Goal: Task Accomplishment & Management: Use online tool/utility

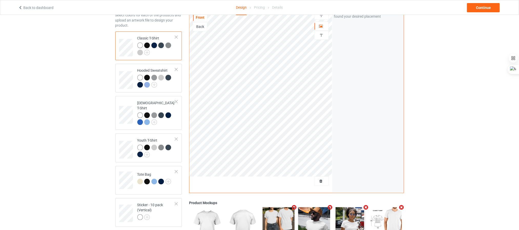
scroll to position [38, 0]
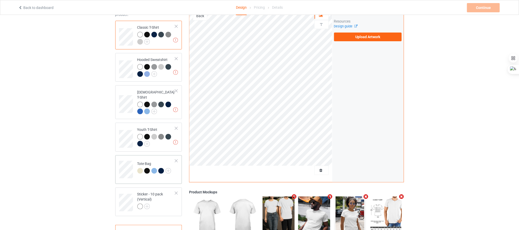
click at [134, 165] on td at bounding box center [126, 167] width 15 height 21
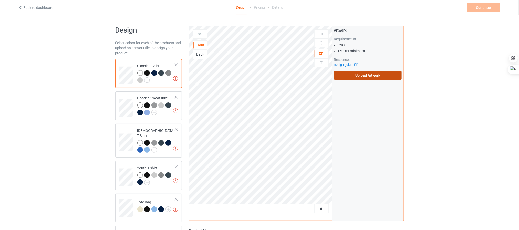
click at [385, 75] on label "Upload Artwork" at bounding box center [368, 75] width 68 height 9
click at [0, 0] on input "Upload Artwork" at bounding box center [0, 0] width 0 height 0
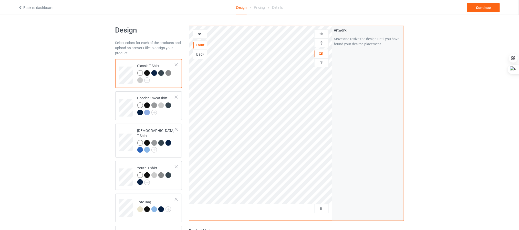
click at [321, 44] on img at bounding box center [321, 42] width 5 height 5
click at [320, 31] on img at bounding box center [321, 33] width 5 height 5
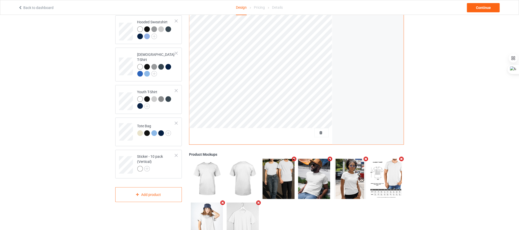
scroll to position [77, 0]
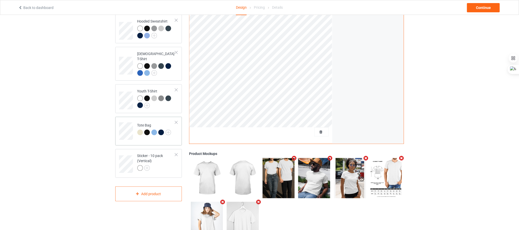
click at [134, 129] on td "Tote Bag" at bounding box center [156, 129] width 44 height 21
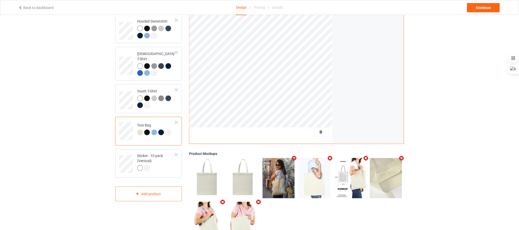
click at [455, 79] on div "Design Select colors for each of the products and upload an artwork file to des…" at bounding box center [259, 96] width 519 height 316
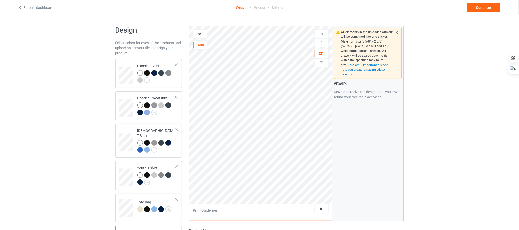
click at [323, 42] on img at bounding box center [321, 42] width 5 height 5
click at [323, 33] on img at bounding box center [321, 33] width 5 height 5
click at [321, 44] on img at bounding box center [321, 42] width 5 height 5
click at [321, 30] on div at bounding box center [321, 33] width 14 height 9
click at [321, 33] on img at bounding box center [321, 33] width 5 height 5
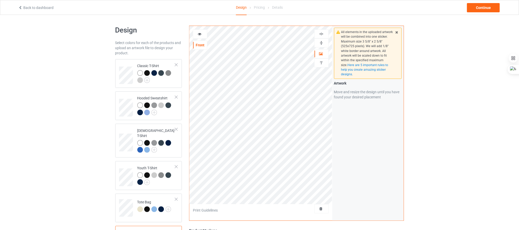
click at [321, 33] on img at bounding box center [321, 33] width 5 height 5
click at [344, 162] on div "All elements in the uploaded artwork will be combined into one sticker. Maximum…" at bounding box center [367, 123] width 71 height 195
click at [477, 143] on div "Design Select colors for each of the products and upload an artwork file to des…" at bounding box center [259, 173] width 519 height 316
click at [361, 141] on div "All elements in the uploaded artwork will be combined into one sticker. Maximum…" at bounding box center [367, 123] width 71 height 195
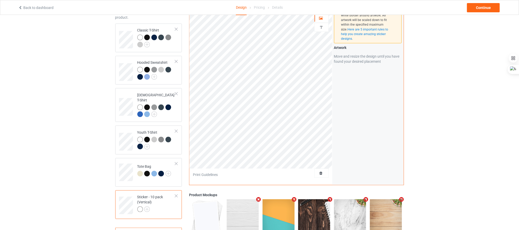
scroll to position [77, 0]
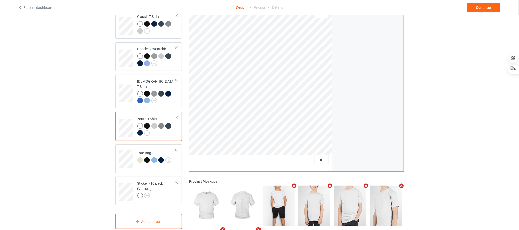
scroll to position [38, 0]
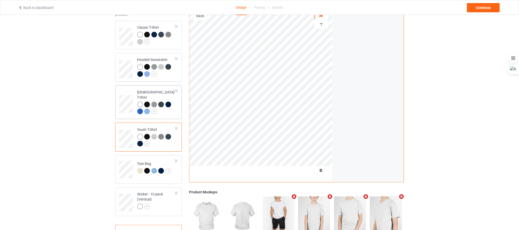
click at [122, 92] on td at bounding box center [126, 102] width 15 height 30
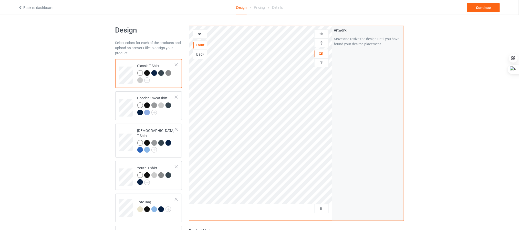
click at [124, 66] on td at bounding box center [126, 73] width 15 height 25
click at [476, 11] on div "Continue" at bounding box center [483, 7] width 33 height 9
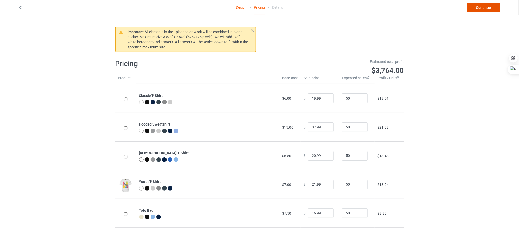
drag, startPoint x: 478, startPoint y: 8, endPoint x: 472, endPoint y: 8, distance: 6.4
click at [478, 8] on link "Continue" at bounding box center [483, 7] width 33 height 9
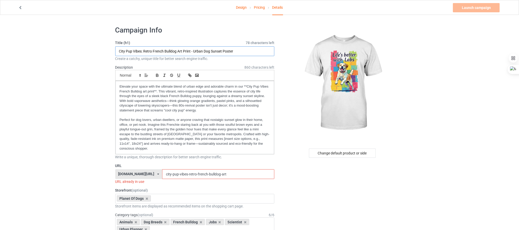
click at [149, 47] on input "City Pup Vibes: Retro French Bulldog Art Print - Urban Dog Sunset Poster" at bounding box center [194, 51] width 159 height 10
paste input "Life's Better With Labs: Fun & Colorful Labrador Art for Pet Lovers"
type input "Life's Better With Labs: Fun & Colorful Labrador Art for Pet Lovers"
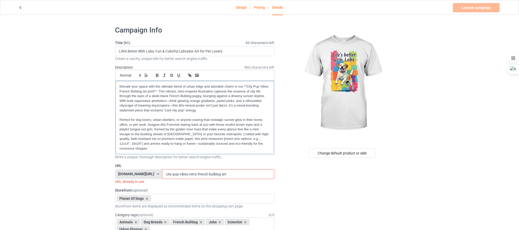
click at [155, 89] on p "Elevate your space with the ultimate blend of urban edge and adorable charm in …" at bounding box center [195, 98] width 151 height 28
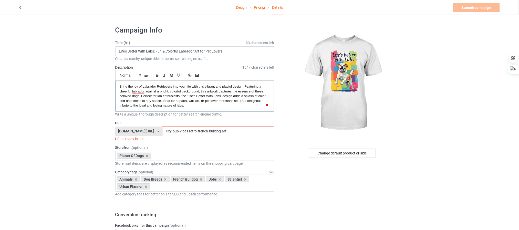
click at [156, 100] on span "Bring the joy of Labrador Retrievers into your life with this vibrant and playf…" at bounding box center [193, 95] width 147 height 23
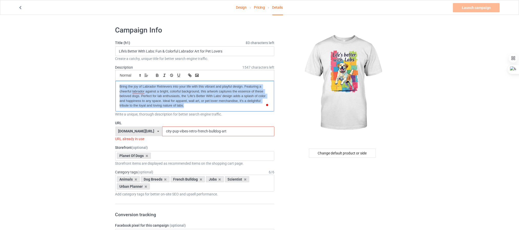
click at [156, 100] on span "Bring the joy of Labrador Retrievers into your life with this vibrant and playf…" at bounding box center [193, 95] width 147 height 23
click at [172, 108] on icon at bounding box center [174, 107] width 5 height 5
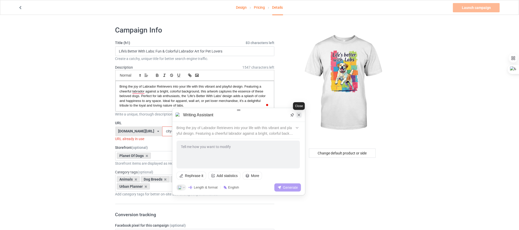
click at [298, 118] on div at bounding box center [299, 115] width 6 height 6
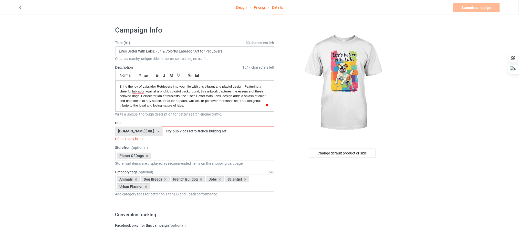
scroll to position [38, 0]
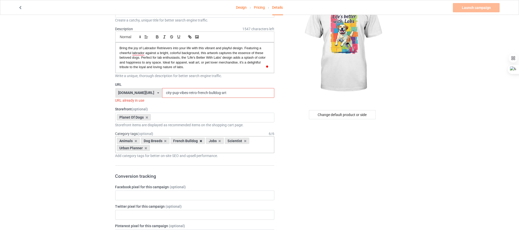
click at [200, 142] on icon at bounding box center [200, 140] width 3 height 3
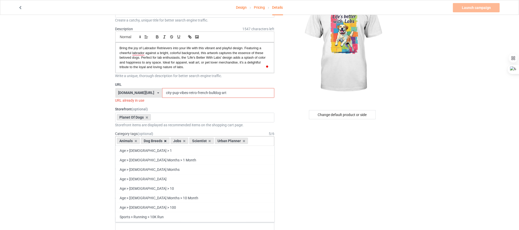
click at [164, 142] on icon at bounding box center [165, 140] width 3 height 3
click at [135, 141] on icon at bounding box center [135, 140] width 3 height 3
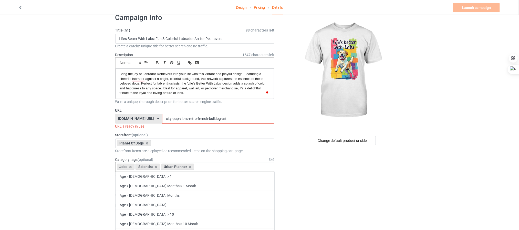
scroll to position [0, 0]
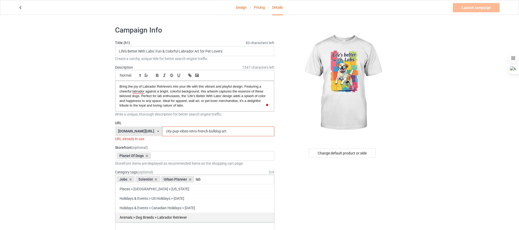
type input "lab"
click at [189, 216] on div "Animals > Dog Breeds > Labrador Retriever" at bounding box center [194, 217] width 159 height 9
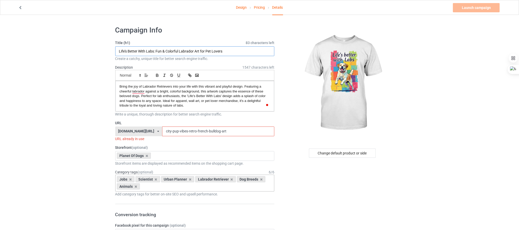
click at [163, 51] on input "Life's Better With Labs: Fun & Colorful Labrador Art for Pet Lovers" at bounding box center [194, 51] width 159 height 10
click at [171, 129] on input "city-pup-vibes-retro-french-bulldog-art" at bounding box center [218, 131] width 112 height 10
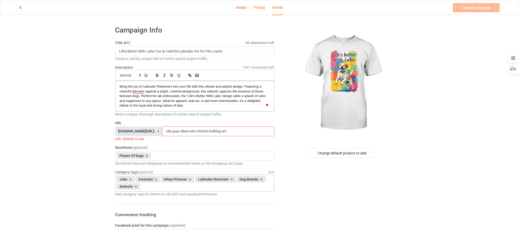
click at [171, 129] on input "city-pup-vibes-retro-french-bulldog-art" at bounding box center [218, 131] width 112 height 10
paste input "Life's-Better-With-Labs:-Fun-&-Colorful-Labrador-A"
click at [200, 132] on input "Life's-Better-With-Labs:-Fun-&-Colorful-Labrador-A" at bounding box center [218, 131] width 112 height 10
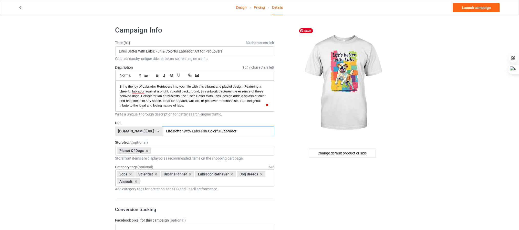
type input "Life-Better-With-Labs-Fun-Colorful-Labrador"
click at [477, 6] on link "Launch campaign" at bounding box center [476, 7] width 47 height 9
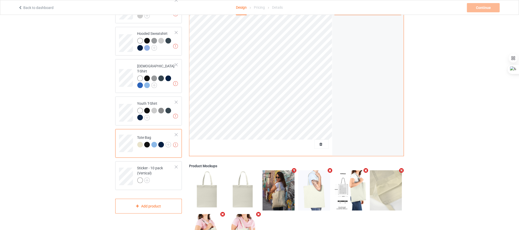
scroll to position [77, 0]
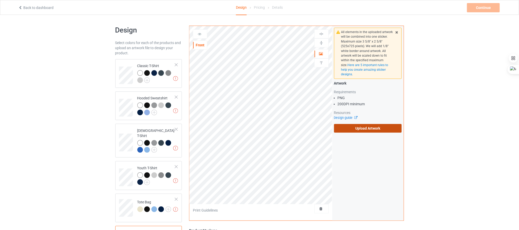
click at [357, 131] on label "Upload Artwork" at bounding box center [368, 128] width 68 height 9
click at [0, 0] on input "Upload Artwork" at bounding box center [0, 0] width 0 height 0
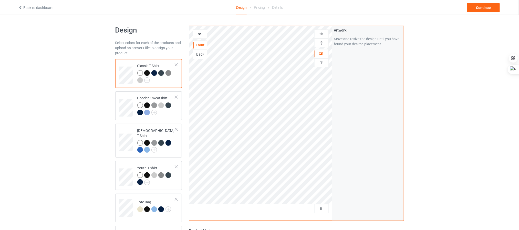
click at [321, 42] on img at bounding box center [321, 42] width 5 height 5
click at [323, 33] on img at bounding box center [321, 33] width 5 height 5
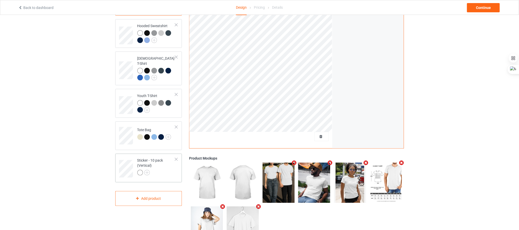
scroll to position [77, 0]
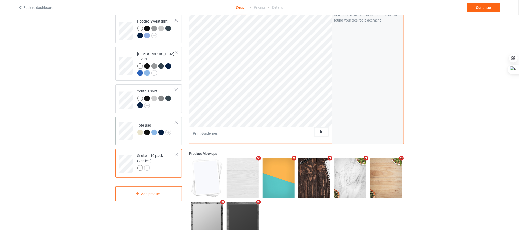
click at [134, 129] on td at bounding box center [126, 129] width 15 height 21
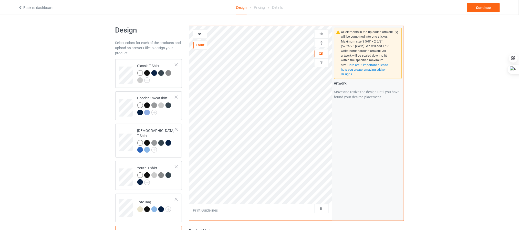
click at [318, 42] on div at bounding box center [321, 42] width 14 height 5
click at [321, 34] on img at bounding box center [321, 33] width 5 height 5
click at [349, 152] on div "All elements in the uploaded artwork will be combined into one sticker. Maximum…" at bounding box center [367, 123] width 71 height 195
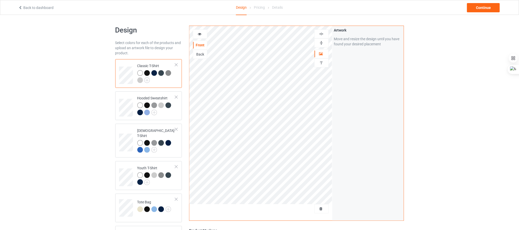
click at [323, 42] on img at bounding box center [321, 42] width 5 height 5
click at [323, 36] on img at bounding box center [321, 33] width 5 height 5
click at [324, 40] on div at bounding box center [321, 42] width 14 height 9
click at [323, 34] on img at bounding box center [321, 33] width 5 height 5
click at [321, 34] on img at bounding box center [321, 33] width 5 height 5
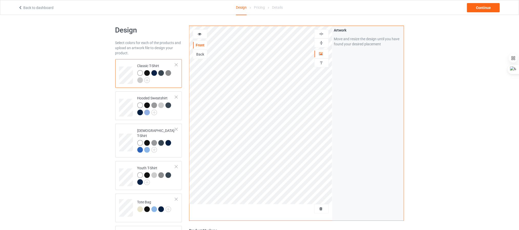
click at [321, 34] on img at bounding box center [321, 33] width 5 height 5
click at [321, 33] on img at bounding box center [321, 33] width 5 height 5
click at [323, 41] on img at bounding box center [321, 42] width 5 height 5
click at [451, 96] on div "Design Select colors for each of the products and upload an artwork file to des…" at bounding box center [259, 173] width 519 height 316
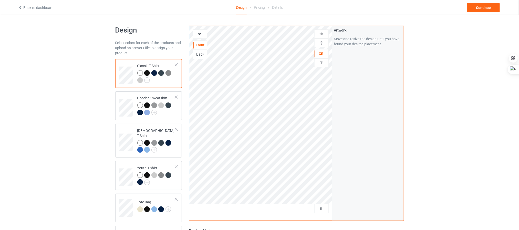
click at [320, 43] on img at bounding box center [321, 42] width 5 height 5
click at [322, 34] on img at bounding box center [321, 33] width 5 height 5
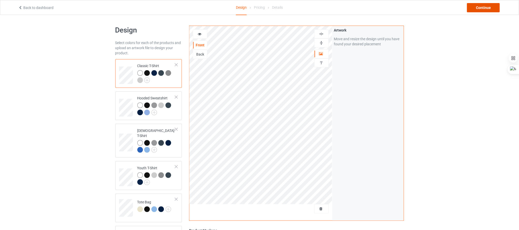
click at [480, 8] on div "Continue" at bounding box center [483, 7] width 33 height 9
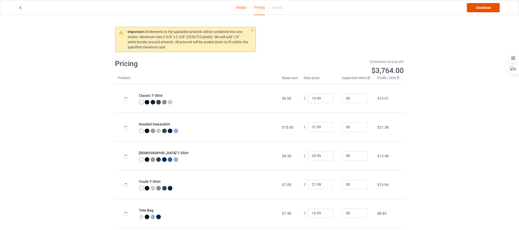
click at [480, 6] on link "Continue" at bounding box center [483, 7] width 33 height 9
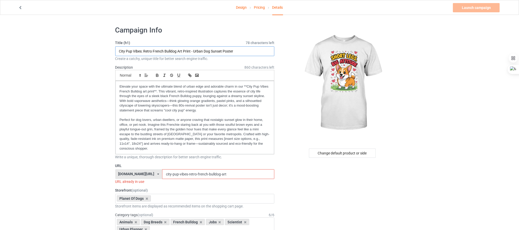
click at [181, 51] on input "City Pup Vibes: Retro French Bulldog Art Print - Urban Dog Sunset Poster" at bounding box center [194, 51] width 159 height 10
paste input "ute Corgi Gift for Dog Lovers | Short Legs Big Attitude Graphic"
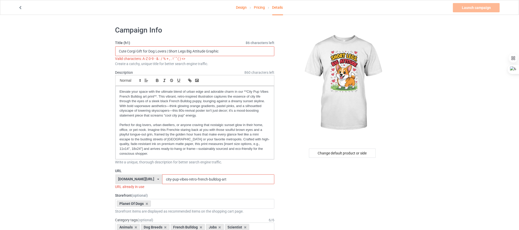
click at [211, 52] on input "Cute Corgi Gift for Dog Lovers | Short Legs Big Attitude Graphic" at bounding box center [194, 51] width 159 height 10
click at [170, 50] on input "Cute Corgi Gift for Dog Lovers | Short Legs Big Attitude Graphic" at bounding box center [194, 51] width 159 height 10
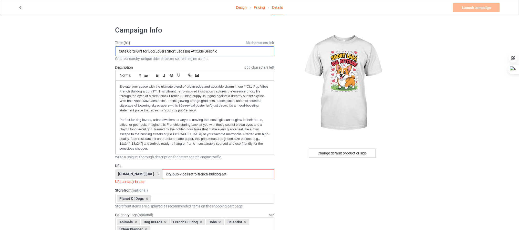
type input "Cute Corgi Gift for Dog Lovers Short Legs Big Attitude Graphic"
click at [346, 155] on div "Change default product or side" at bounding box center [342, 153] width 67 height 9
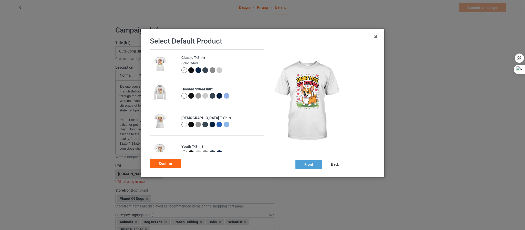
click at [191, 71] on div at bounding box center [191, 70] width 6 height 6
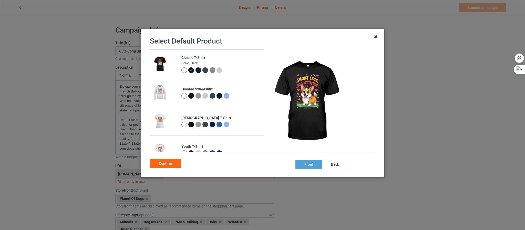
click at [374, 36] on icon at bounding box center [376, 37] width 8 height 8
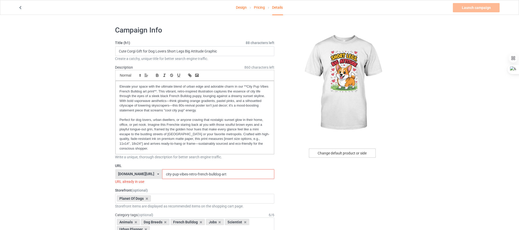
click at [352, 152] on div "Change default product or side" at bounding box center [342, 153] width 67 height 9
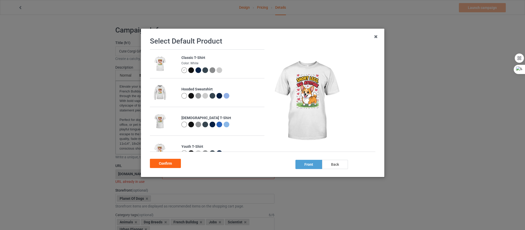
click at [188, 69] on div at bounding box center [191, 70] width 6 height 6
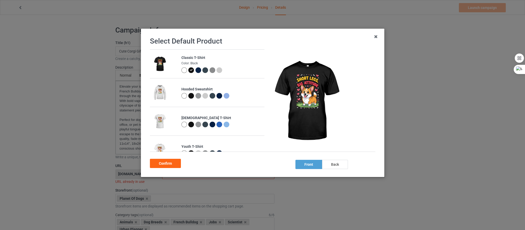
click at [193, 97] on div at bounding box center [191, 96] width 7 height 7
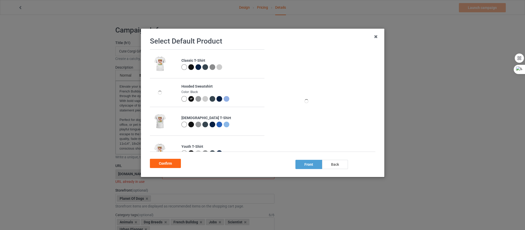
click at [190, 125] on div at bounding box center [191, 125] width 6 height 6
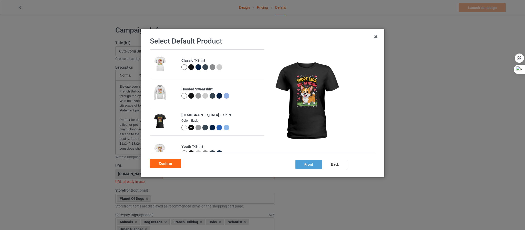
click at [189, 68] on div at bounding box center [191, 67] width 6 height 6
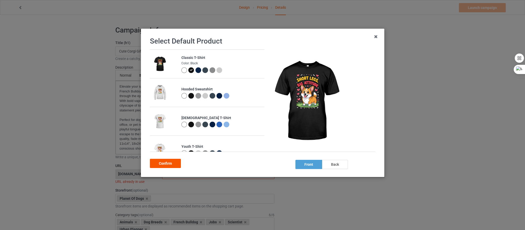
click at [176, 164] on div "Confirm" at bounding box center [165, 163] width 31 height 9
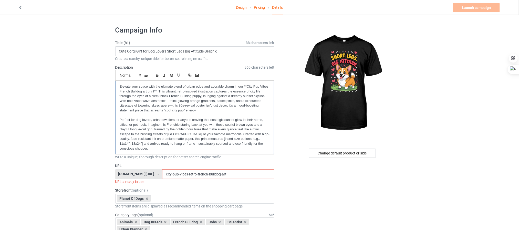
click at [165, 93] on p "Elevate your space with the ultimate blend of urban edge and adorable charm in …" at bounding box center [195, 98] width 151 height 28
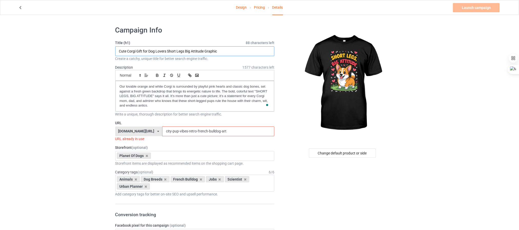
click at [177, 50] on input "Cute Corgi Gift for Dog Lovers Short Legs Big Attitude Graphic" at bounding box center [194, 51] width 159 height 10
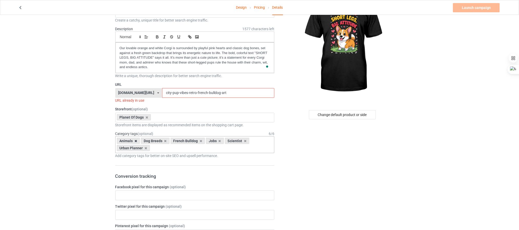
click at [136, 142] on icon at bounding box center [135, 140] width 3 height 3
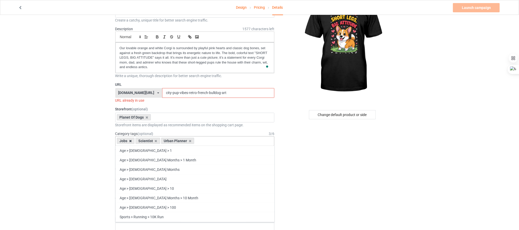
click at [131, 143] on icon at bounding box center [130, 140] width 3 height 3
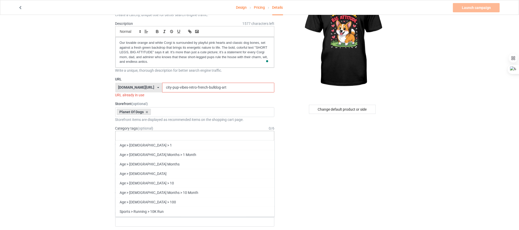
scroll to position [154, 0]
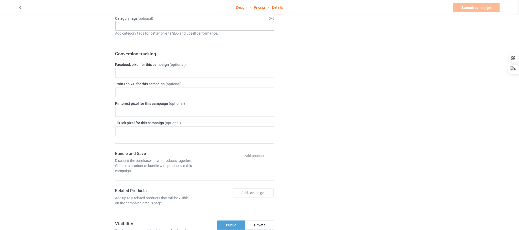
click at [324, 130] on div "Change default product or side" at bounding box center [342, 135] width 129 height 534
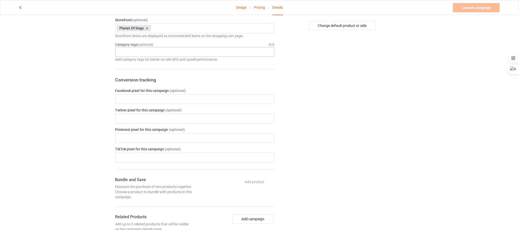
scroll to position [115, 0]
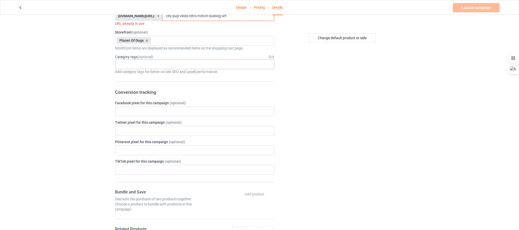
click at [159, 65] on div "Age > 1-19 > 1 Age > 1-12 Months > 1 Month Age > 1-12 Months Age > 1-19 Age > 1…" at bounding box center [194, 64] width 159 height 10
type input "Corgi"
click at [167, 74] on div "Animals > Dog Breeds > Corgi" at bounding box center [194, 73] width 159 height 9
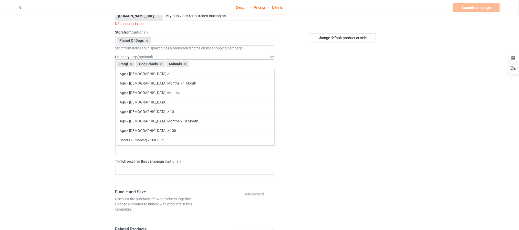
click at [325, 100] on div "Change default product or side" at bounding box center [342, 174] width 129 height 534
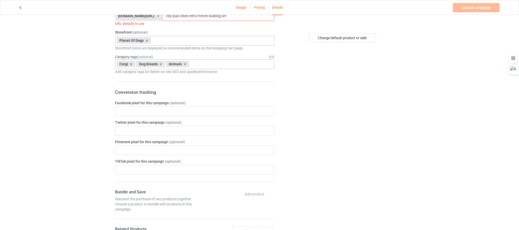
scroll to position [38, 0]
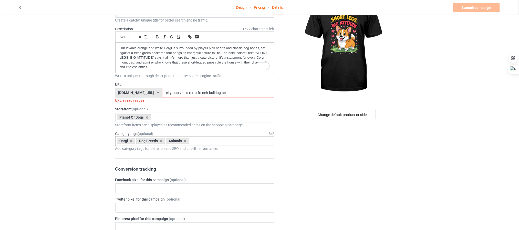
click at [194, 93] on input "city-pup-vibes-retro-french-bulldog-art" at bounding box center [218, 93] width 112 height 10
paste input "Cute-Corgi-Gift-for-Dog-Lovers-Short-Legs-Big-Atti"
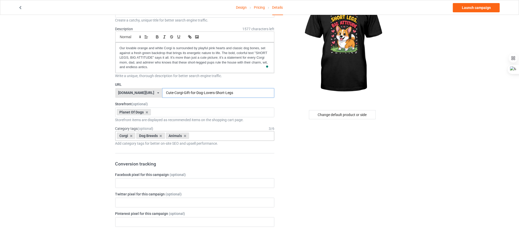
type input "Cute-Corgi-Gift-for-Dog-Lovers-Short-Legs"
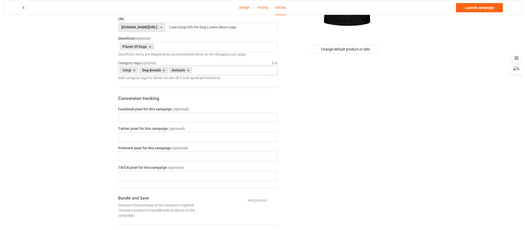
scroll to position [0, 0]
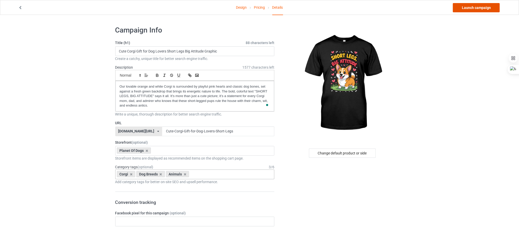
click at [474, 9] on link "Launch campaign" at bounding box center [476, 7] width 47 height 9
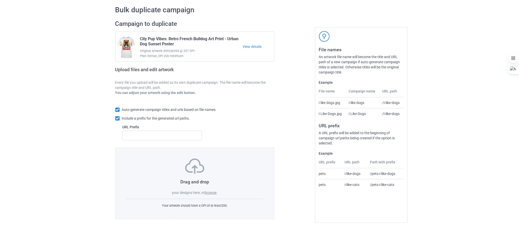
scroll to position [20, 0]
click at [210, 193] on label "browse" at bounding box center [211, 193] width 12 height 4
click at [0, 0] on input "browse" at bounding box center [0, 0] width 0 height 0
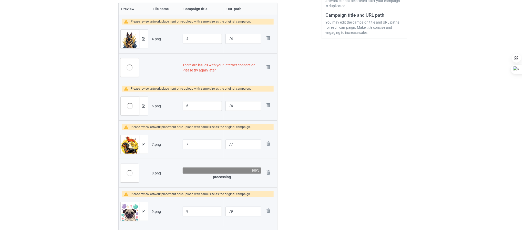
scroll to position [136, 0]
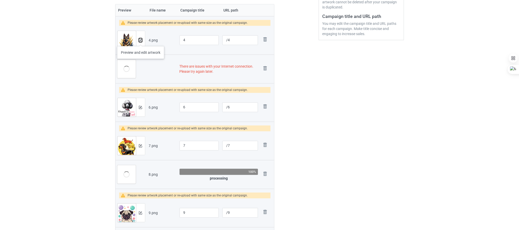
click at [141, 41] on img at bounding box center [140, 40] width 3 height 3
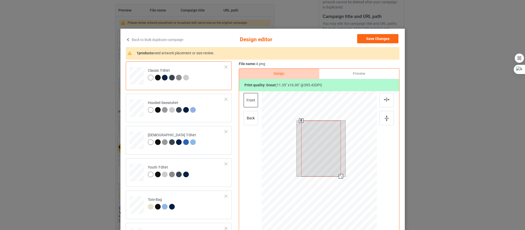
click at [326, 159] on div at bounding box center [320, 149] width 39 height 56
click at [326, 160] on div at bounding box center [320, 149] width 39 height 56
drag, startPoint x: 337, startPoint y: 176, endPoint x: 333, endPoint y: 173, distance: 4.9
click at [335, 173] on div at bounding box center [337, 172] width 4 height 4
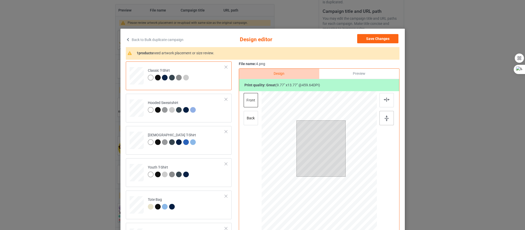
click at [384, 115] on div at bounding box center [386, 118] width 14 height 14
click at [387, 102] on div at bounding box center [386, 100] width 14 height 14
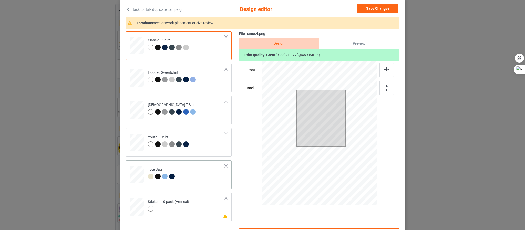
scroll to position [62, 0]
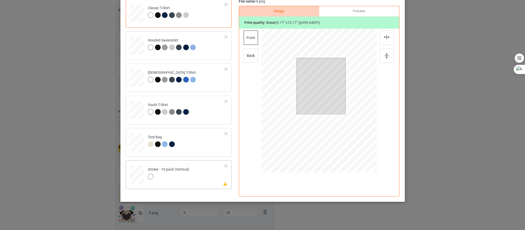
click at [132, 173] on div at bounding box center [136, 174] width 13 height 17
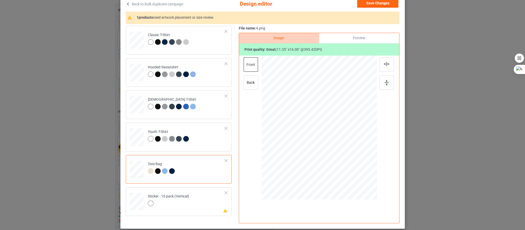
scroll to position [24, 0]
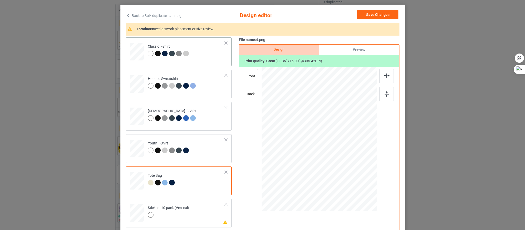
click at [135, 51] on div at bounding box center [137, 50] width 6 height 7
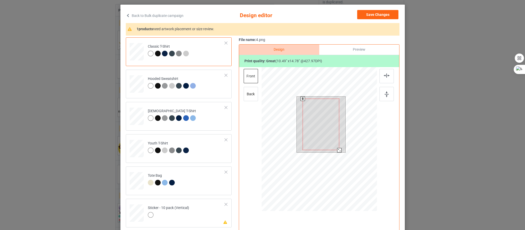
click at [337, 150] on div at bounding box center [339, 150] width 4 height 4
click at [384, 91] on img at bounding box center [386, 94] width 4 height 6
click at [384, 77] on img at bounding box center [387, 75] width 6 height 4
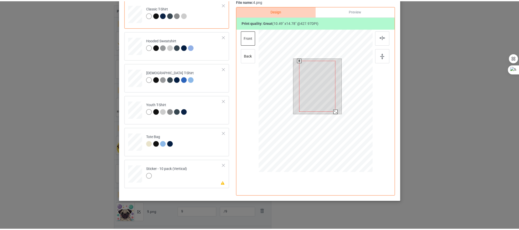
scroll to position [0, 0]
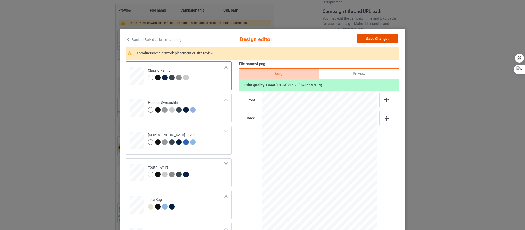
click at [373, 40] on button "Save Changes" at bounding box center [377, 38] width 41 height 9
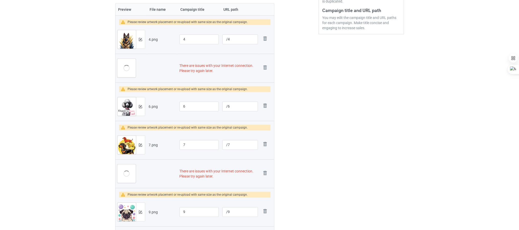
scroll to position [141, 0]
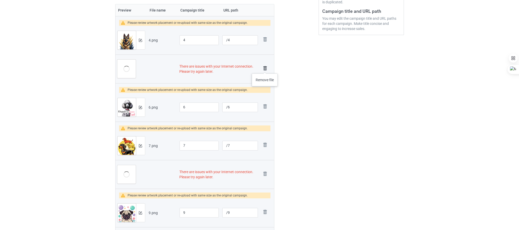
click at [265, 68] on img at bounding box center [264, 68] width 7 height 7
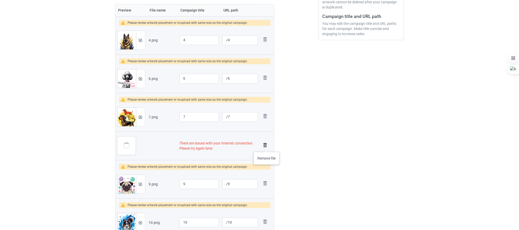
click at [267, 147] on img at bounding box center [264, 145] width 7 height 7
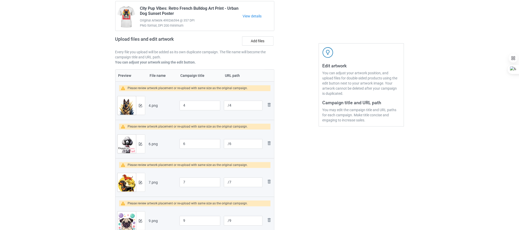
scroll to position [38, 0]
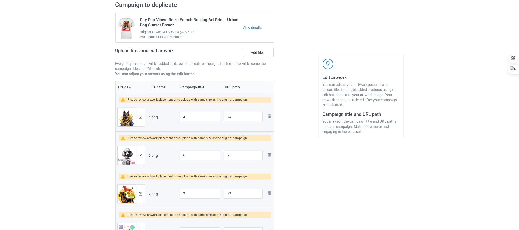
click at [254, 51] on label "Add files" at bounding box center [257, 52] width 31 height 9
click at [0, 0] on input "Add files" at bounding box center [0, 0] width 0 height 0
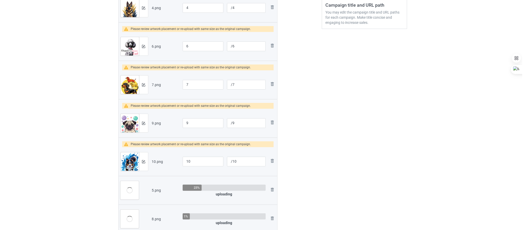
scroll to position [115, 0]
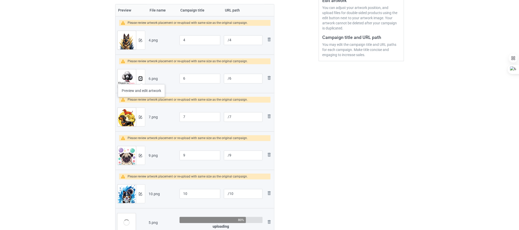
click at [141, 79] on img at bounding box center [140, 78] width 3 height 3
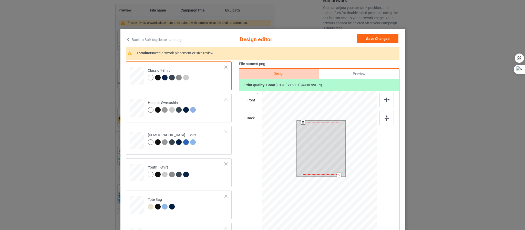
click at [337, 175] on div at bounding box center [339, 175] width 4 height 4
click at [379, 122] on div at bounding box center [386, 118] width 14 height 14
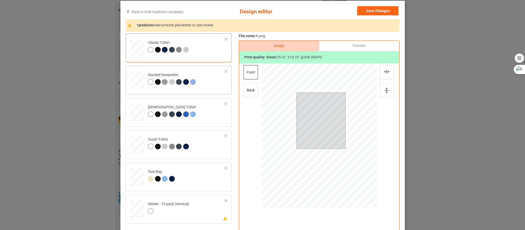
scroll to position [62, 0]
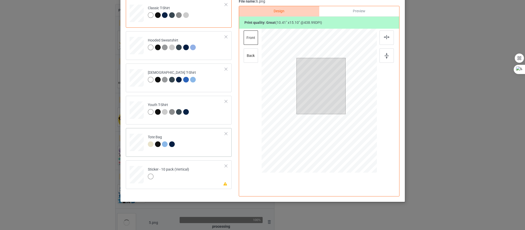
click at [155, 145] on div at bounding box center [158, 144] width 6 height 6
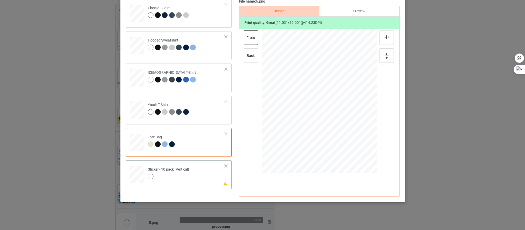
click at [174, 171] on div "Sticker - 10 pack (Vertical)" at bounding box center [168, 173] width 41 height 12
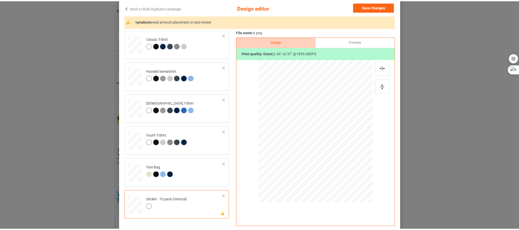
scroll to position [24, 0]
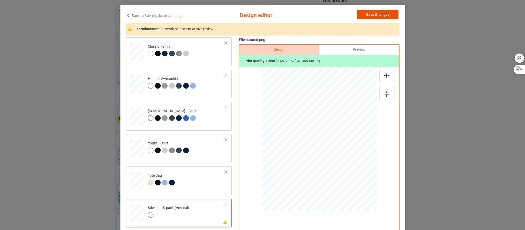
click at [373, 17] on button "Save Changes" at bounding box center [377, 14] width 41 height 9
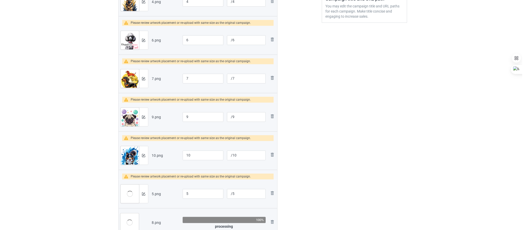
scroll to position [115, 0]
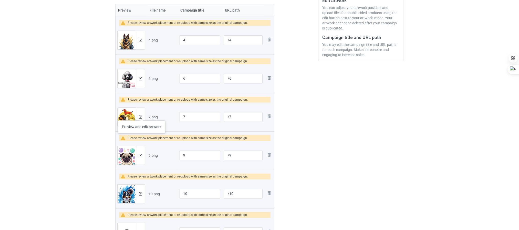
click at [142, 115] on div at bounding box center [140, 117] width 9 height 18
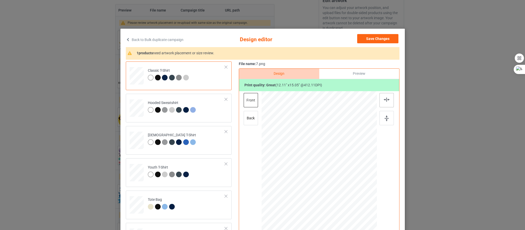
click at [386, 99] on img at bounding box center [387, 100] width 6 height 4
click at [381, 112] on div at bounding box center [386, 118] width 14 height 14
click at [384, 118] on img at bounding box center [386, 118] width 4 height 6
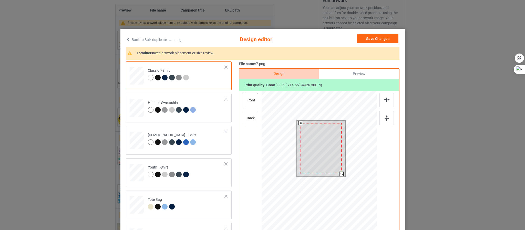
click at [339, 175] on div at bounding box center [341, 174] width 4 height 4
click at [384, 113] on div at bounding box center [386, 118] width 14 height 14
click at [384, 98] on img at bounding box center [387, 100] width 6 height 4
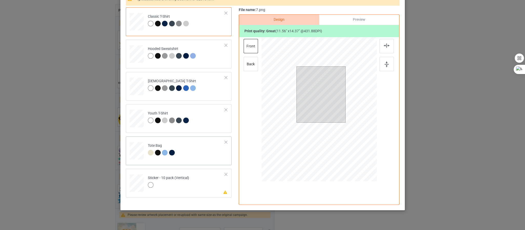
scroll to position [62, 0]
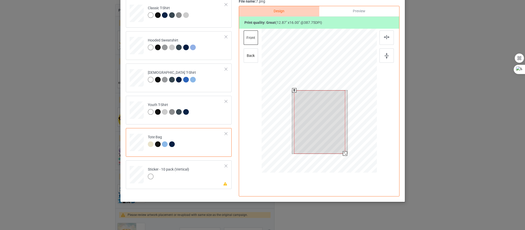
drag, startPoint x: 340, startPoint y: 150, endPoint x: 341, endPoint y: 152, distance: 2.8
click at [343, 152] on div at bounding box center [345, 153] width 4 height 4
click at [383, 52] on div at bounding box center [386, 55] width 14 height 14
click at [383, 35] on div at bounding box center [386, 37] width 14 height 14
click at [134, 142] on div at bounding box center [136, 145] width 7 height 8
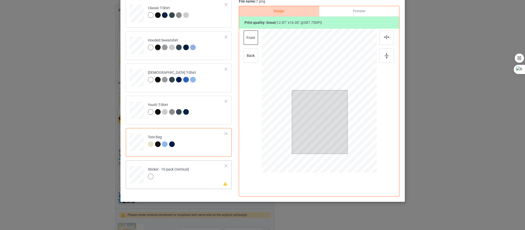
click at [169, 166] on td "Please review artwork placement Sticker - 10 pack (Vertical)" at bounding box center [186, 173] width 83 height 22
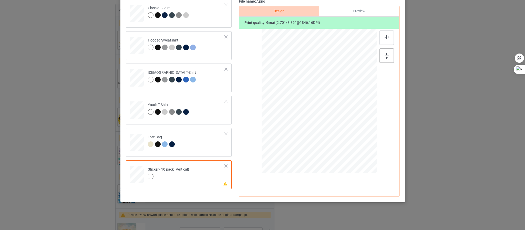
click at [384, 58] on img at bounding box center [386, 56] width 4 height 6
click at [383, 32] on div at bounding box center [386, 37] width 14 height 14
drag, startPoint x: 368, startPoint y: 166, endPoint x: 371, endPoint y: 169, distance: 3.8
click at [372, 169] on div at bounding box center [374, 169] width 4 height 4
click at [380, 59] on div at bounding box center [386, 55] width 14 height 14
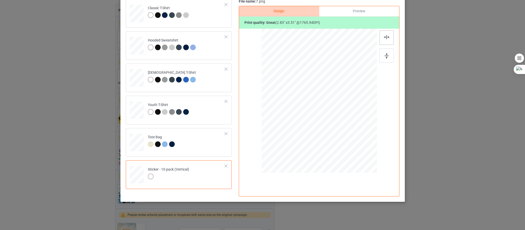
click at [384, 39] on img at bounding box center [387, 37] width 6 height 4
click at [384, 54] on img at bounding box center [386, 56] width 4 height 6
click at [384, 36] on img at bounding box center [387, 37] width 6 height 4
click at [134, 78] on div at bounding box center [136, 76] width 5 height 6
click at [135, 112] on div at bounding box center [136, 109] width 6 height 7
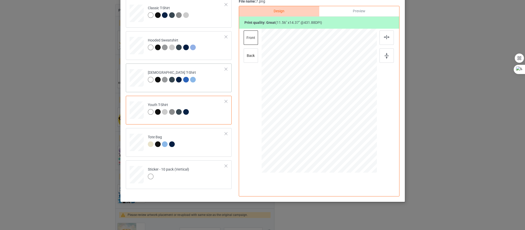
scroll to position [0, 0]
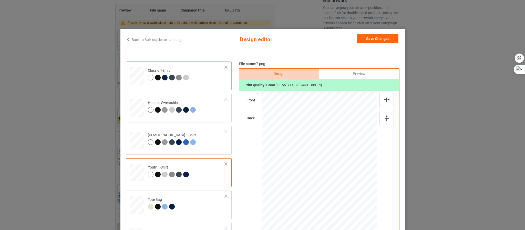
click at [134, 73] on div at bounding box center [137, 74] width 6 height 7
click at [384, 118] on img at bounding box center [386, 118] width 4 height 6
click at [384, 99] on img at bounding box center [387, 100] width 6 height 4
click at [366, 41] on button "Save Changes" at bounding box center [377, 38] width 41 height 9
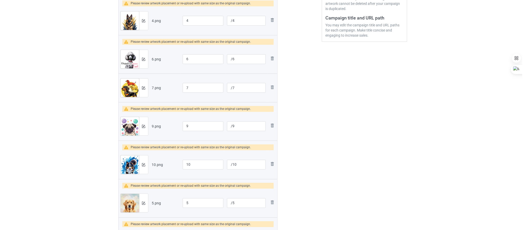
scroll to position [154, 0]
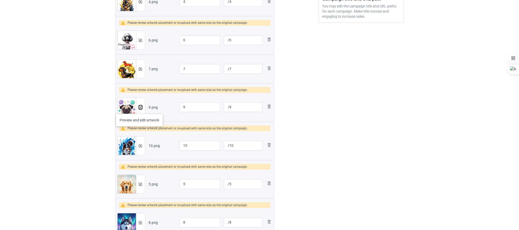
click at [139, 109] on img at bounding box center [140, 107] width 3 height 3
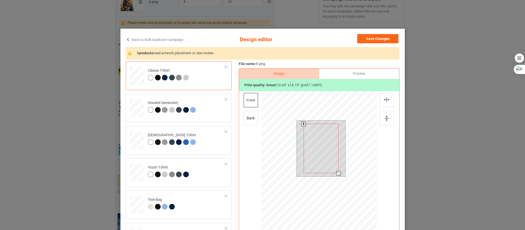
drag, startPoint x: 338, startPoint y: 177, endPoint x: 336, endPoint y: 174, distance: 4.0
click at [336, 174] on div at bounding box center [338, 173] width 4 height 4
click at [384, 114] on div at bounding box center [386, 118] width 14 height 14
click at [384, 100] on img at bounding box center [387, 100] width 6 height 4
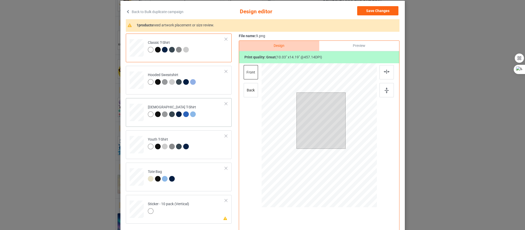
scroll to position [62, 0]
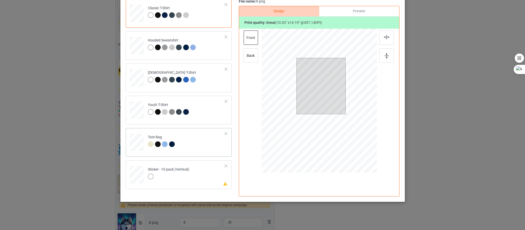
click at [135, 143] on div at bounding box center [136, 145] width 7 height 8
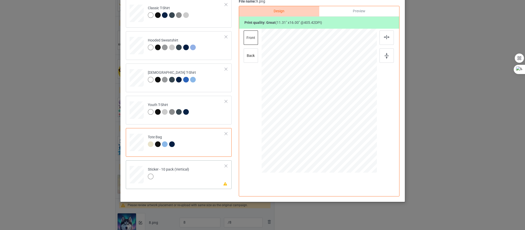
click at [134, 175] on div at bounding box center [136, 174] width 13 height 17
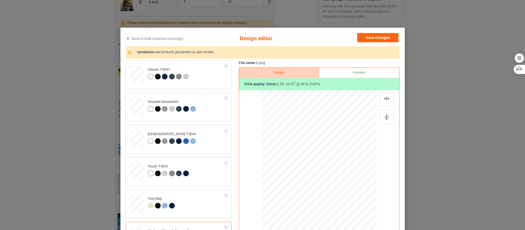
scroll to position [0, 0]
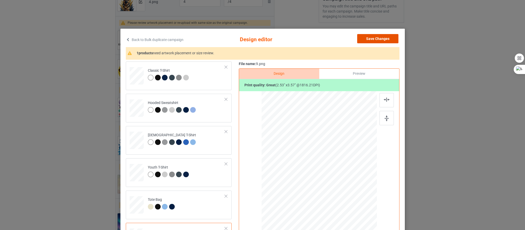
click at [374, 39] on button "Save Changes" at bounding box center [377, 38] width 41 height 9
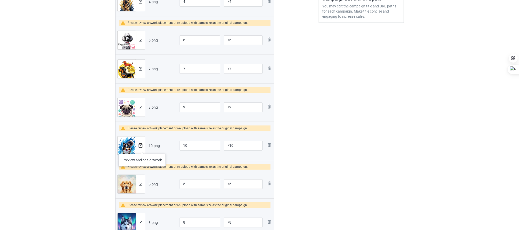
click at [142, 148] on button at bounding box center [140, 146] width 3 height 4
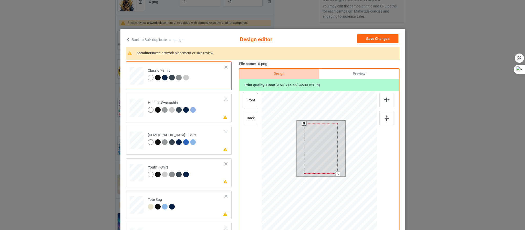
drag, startPoint x: 338, startPoint y: 176, endPoint x: 335, endPoint y: 173, distance: 4.2
click at [335, 173] on div at bounding box center [337, 174] width 4 height 4
click at [384, 116] on img at bounding box center [386, 118] width 4 height 6
click at [384, 99] on img at bounding box center [387, 100] width 6 height 4
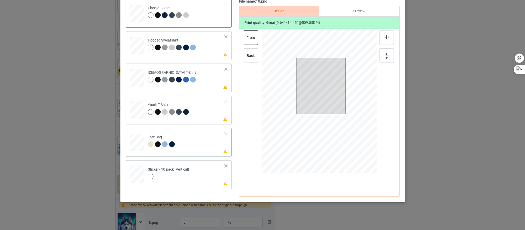
click at [133, 147] on div at bounding box center [136, 145] width 7 height 8
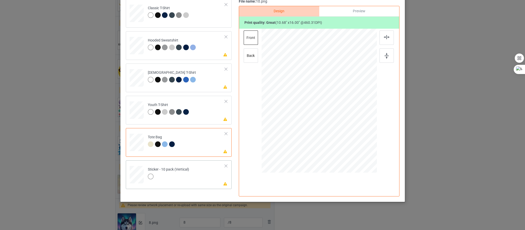
click at [134, 167] on div at bounding box center [136, 174] width 13 height 17
drag, startPoint x: 346, startPoint y: 149, endPoint x: 362, endPoint y: 171, distance: 27.6
click at [364, 173] on div at bounding box center [365, 171] width 4 height 4
click at [384, 57] on img at bounding box center [386, 56] width 4 height 6
click at [384, 43] on div at bounding box center [386, 37] width 14 height 14
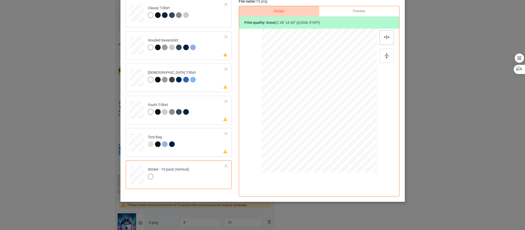
click at [384, 38] on img at bounding box center [387, 37] width 6 height 4
click at [386, 54] on div at bounding box center [386, 55] width 14 height 14
click at [384, 39] on img at bounding box center [387, 37] width 6 height 4
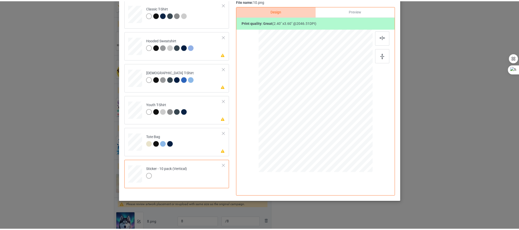
scroll to position [0, 0]
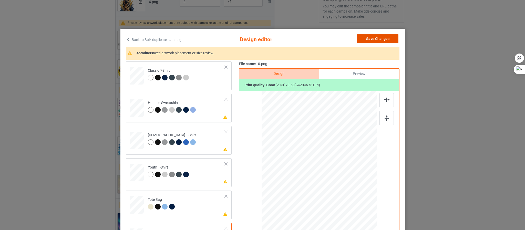
click at [376, 40] on button "Save Changes" at bounding box center [377, 38] width 41 height 9
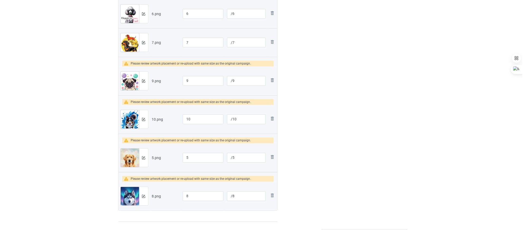
scroll to position [192, 0]
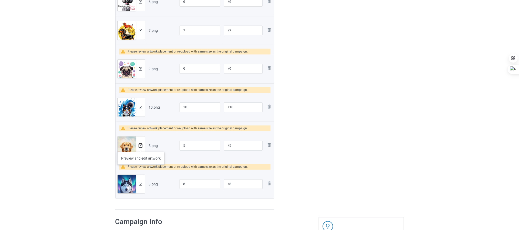
click at [141, 147] on img at bounding box center [140, 145] width 3 height 3
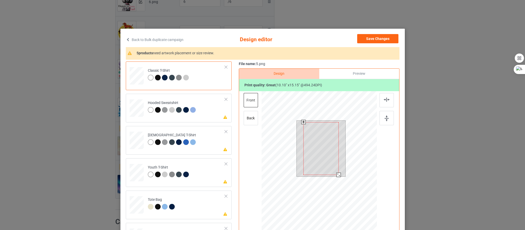
click at [336, 175] on div at bounding box center [338, 175] width 4 height 4
click at [384, 114] on div at bounding box center [386, 118] width 14 height 14
click at [384, 98] on img at bounding box center [387, 100] width 6 height 4
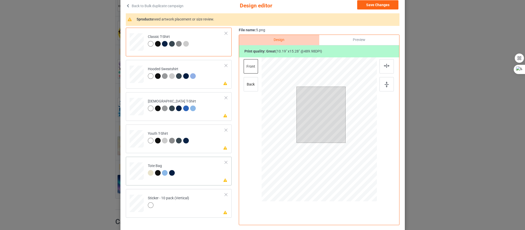
scroll to position [62, 0]
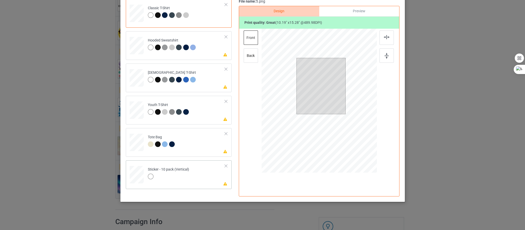
click at [136, 178] on div at bounding box center [136, 174] width 13 height 17
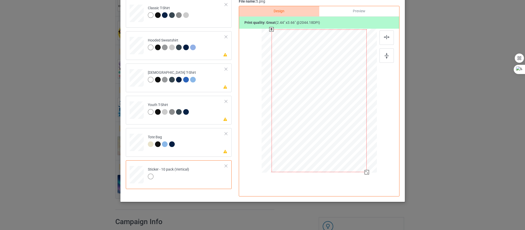
drag, startPoint x: 347, startPoint y: 146, endPoint x: 367, endPoint y: 169, distance: 30.4
click at [367, 169] on div at bounding box center [319, 100] width 102 height 141
click at [386, 55] on img at bounding box center [386, 56] width 4 height 6
click at [384, 38] on img at bounding box center [387, 37] width 6 height 4
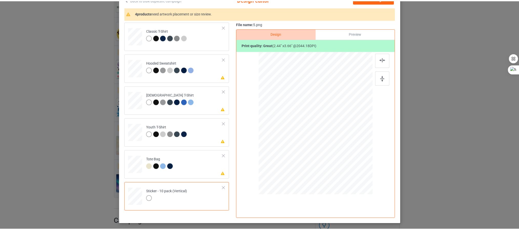
scroll to position [0, 0]
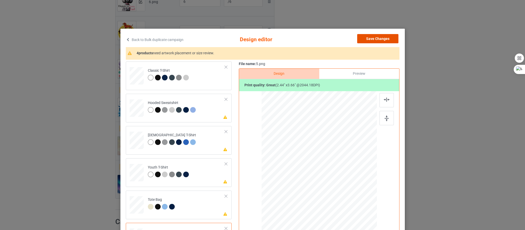
click at [372, 41] on button "Save Changes" at bounding box center [377, 38] width 41 height 9
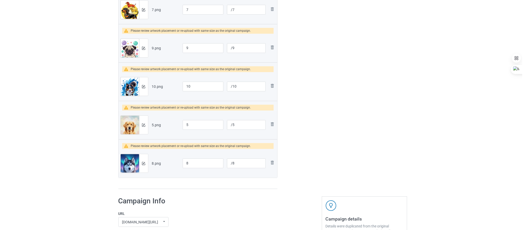
scroll to position [230, 0]
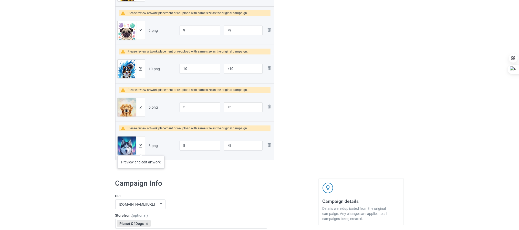
click at [141, 151] on div at bounding box center [140, 145] width 9 height 18
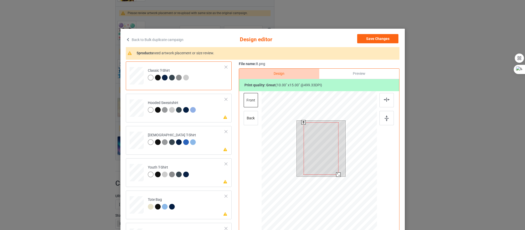
click at [336, 175] on div at bounding box center [338, 174] width 4 height 4
click at [387, 116] on div at bounding box center [386, 118] width 14 height 14
click at [387, 98] on div at bounding box center [386, 100] width 14 height 14
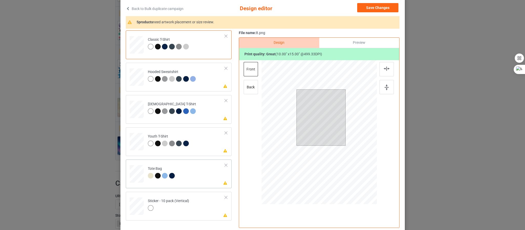
scroll to position [62, 0]
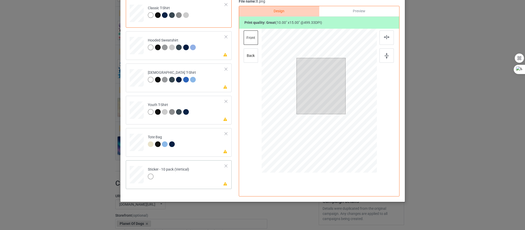
click at [134, 175] on div at bounding box center [136, 174] width 13 height 17
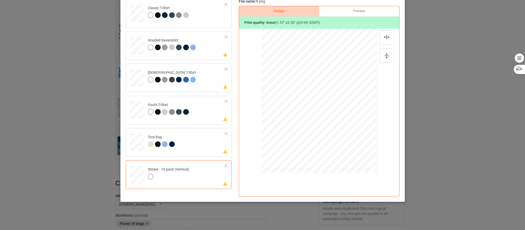
click at [321, 94] on div at bounding box center [318, 101] width 61 height 92
drag, startPoint x: 347, startPoint y: 146, endPoint x: 366, endPoint y: 168, distance: 28.7
click at [366, 168] on div at bounding box center [319, 100] width 102 height 141
click at [384, 52] on div at bounding box center [386, 55] width 14 height 14
click at [385, 37] on img at bounding box center [387, 37] width 6 height 4
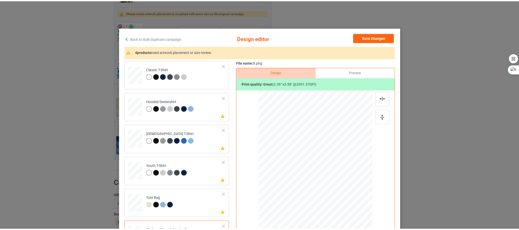
scroll to position [0, 0]
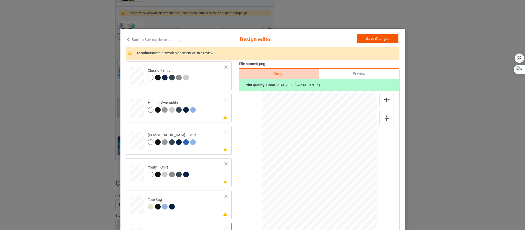
click at [366, 35] on div "Back to Bulk duplicate campaign Design editor Save Changes 4 products need artw…" at bounding box center [262, 147] width 284 height 236
click at [366, 36] on button "Save Changes" at bounding box center [377, 38] width 41 height 9
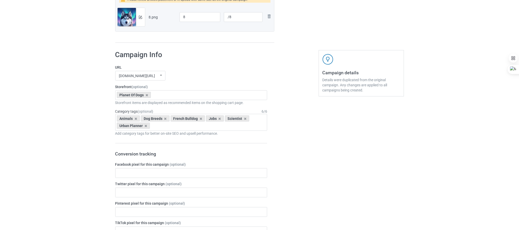
scroll to position [357, 0]
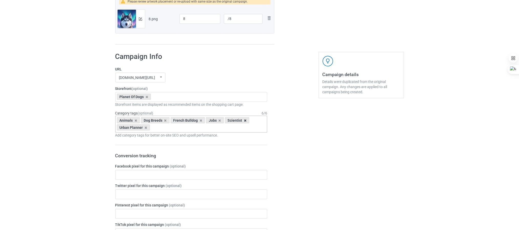
click at [244, 122] on icon at bounding box center [245, 120] width 3 height 3
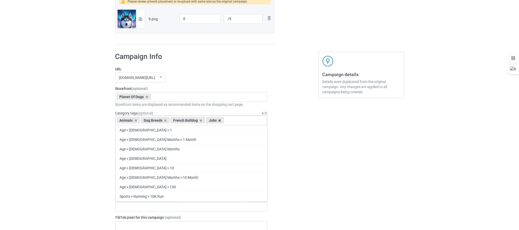
click at [219, 122] on icon at bounding box center [219, 120] width 3 height 3
click at [199, 122] on icon at bounding box center [200, 120] width 3 height 3
click at [166, 122] on icon at bounding box center [165, 120] width 3 height 3
click at [136, 122] on icon at bounding box center [135, 120] width 3 height 3
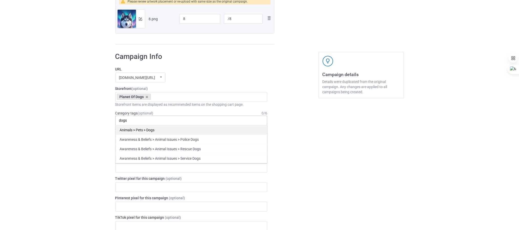
type input "dogs"
click at [155, 129] on div "Animals > Pets > Dogs" at bounding box center [191, 129] width 152 height 9
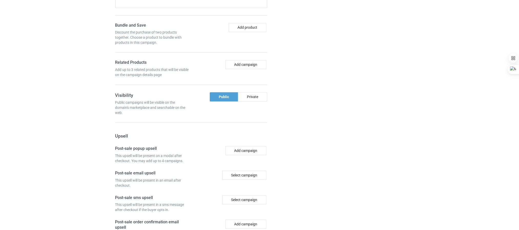
scroll to position [657, 0]
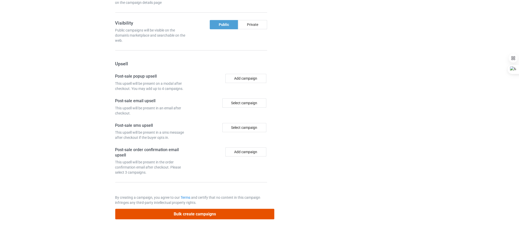
click at [242, 213] on button "Bulk create campaigns" at bounding box center [194, 214] width 159 height 10
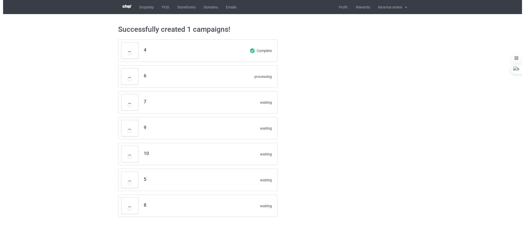
scroll to position [0, 0]
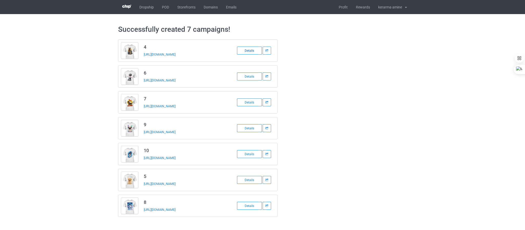
click at [248, 50] on div "Details" at bounding box center [249, 51] width 25 height 8
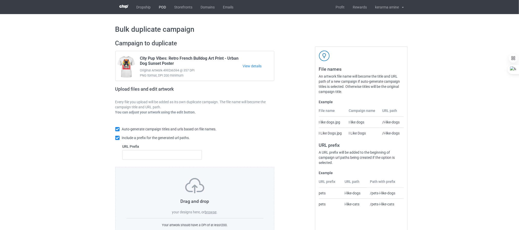
click at [164, 8] on link "POD" at bounding box center [162, 7] width 15 height 14
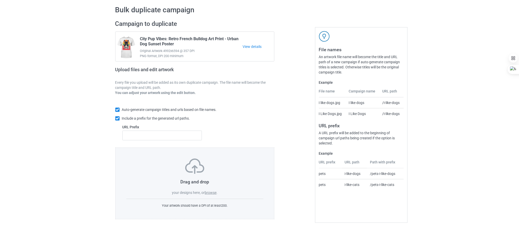
click at [208, 192] on label "browse" at bounding box center [211, 193] width 12 height 4
click at [0, 0] on input "browse" at bounding box center [0, 0] width 0 height 0
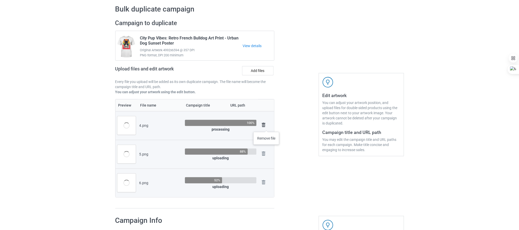
click at [267, 127] on img at bounding box center [263, 124] width 7 height 7
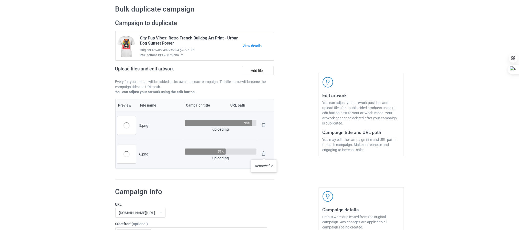
drag, startPoint x: 264, startPoint y: 155, endPoint x: 262, endPoint y: 152, distance: 3.1
click at [0, 0] on img at bounding box center [0, 0] width 0 height 0
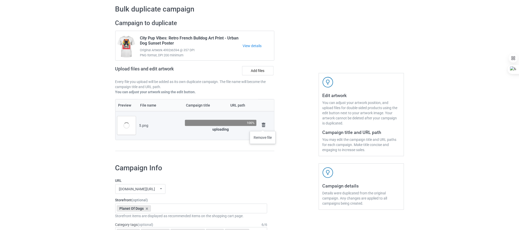
click at [263, 126] on img at bounding box center [263, 124] width 7 height 7
